Goal: Transaction & Acquisition: Purchase product/service

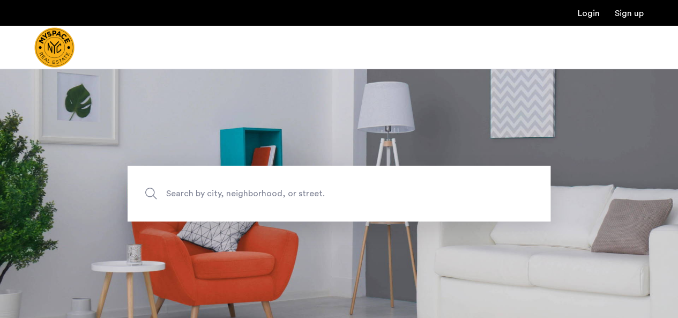
click at [342, 188] on span "Search by city, neighborhood, or street." at bounding box center [314, 193] width 296 height 14
click at [342, 188] on input "Search by city, neighborhood, or street." at bounding box center [339, 194] width 423 height 56
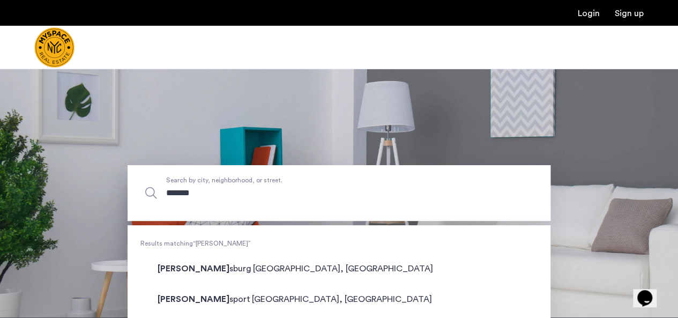
scroll to position [155, 0]
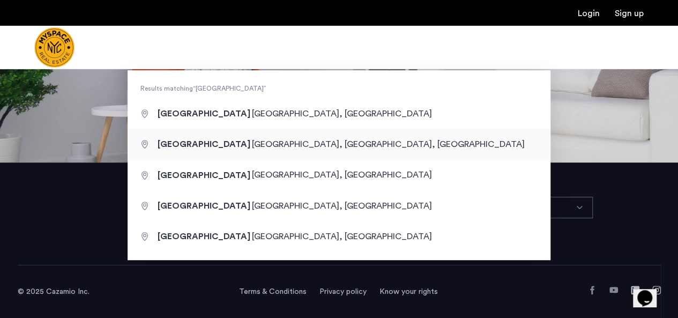
type input "**********"
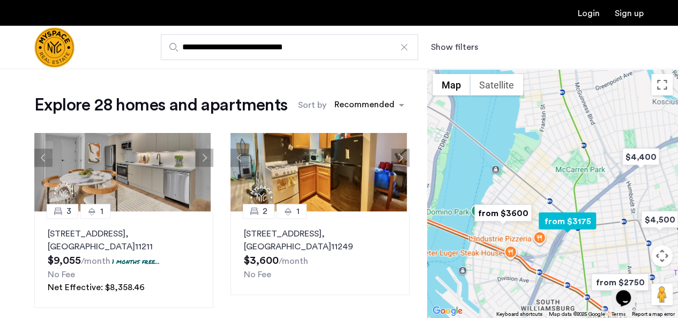
scroll to position [482, 0]
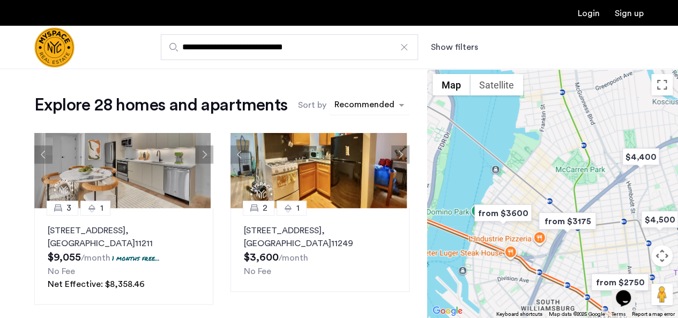
click at [393, 102] on div "sort-apartment" at bounding box center [364, 106] width 63 height 14
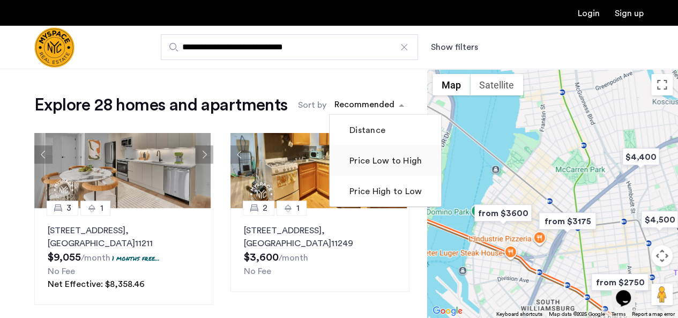
click at [389, 152] on mat-checkbox "Price Low to High" at bounding box center [385, 160] width 111 height 31
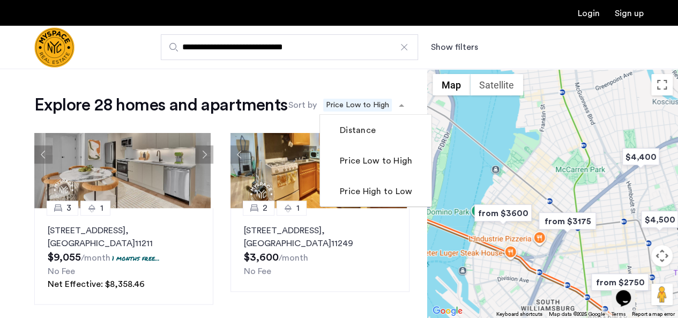
click at [225, 116] on div "Explore 28 homes and apartments Sort by Recommended × Price Low to High Distanc…" at bounding box center [221, 104] width 375 height 21
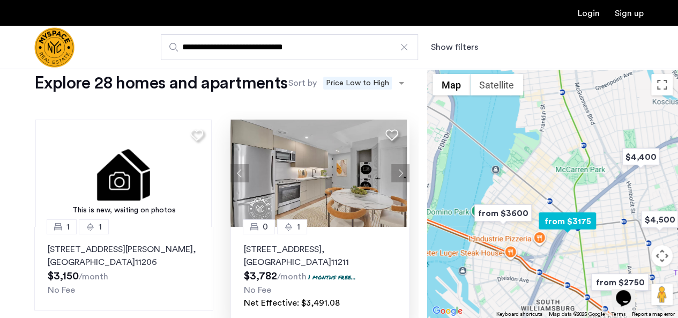
scroll to position [0, 0]
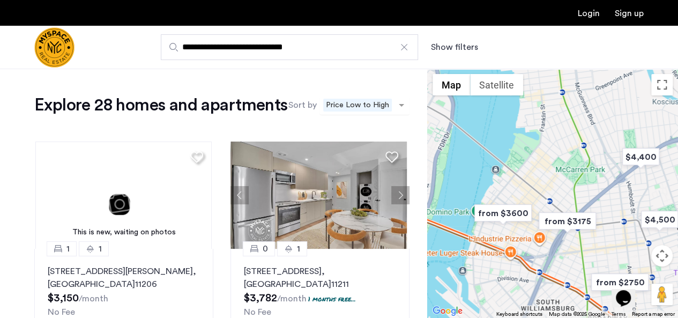
click at [323, 111] on span "Price Low to High" at bounding box center [357, 105] width 69 height 13
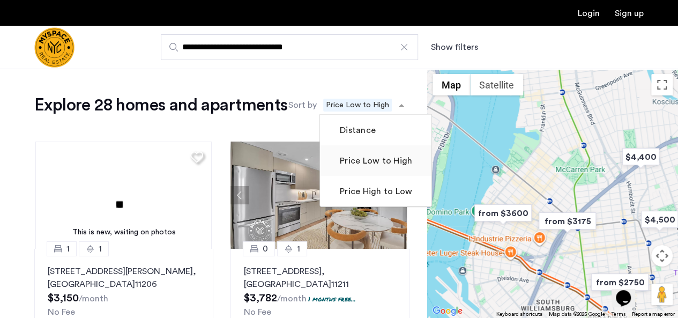
click at [338, 167] on label "Price Low to High" at bounding box center [375, 160] width 75 height 13
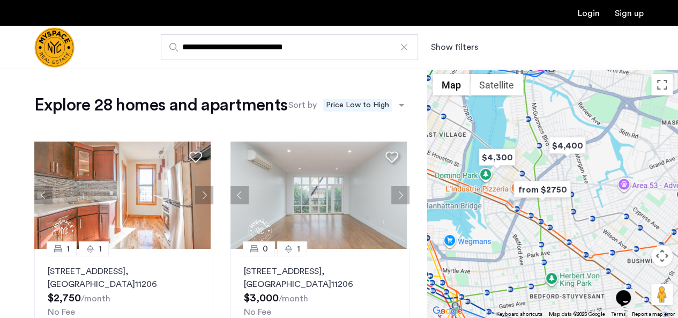
click at [218, 139] on div "Explore 28 homes and apartments Sort by Recommended × Price Low to High 1 1 134…" at bounding box center [221, 295] width 375 height 402
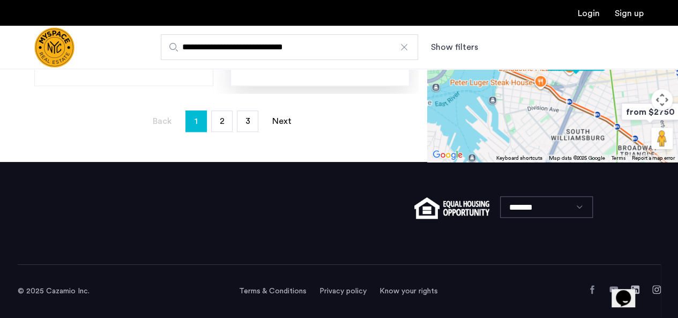
scroll to position [421, 0]
click at [227, 125] on link "page 2" at bounding box center [222, 121] width 20 height 20
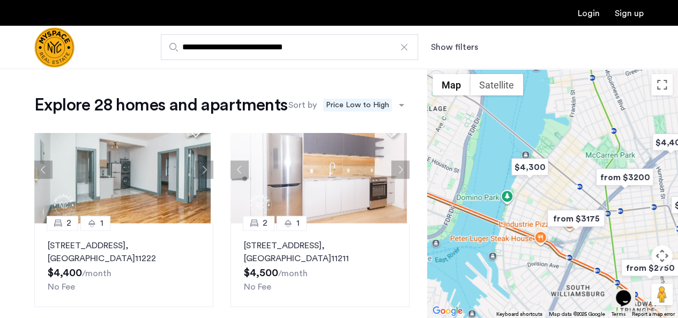
click at [404, 47] on div at bounding box center [404, 47] width 11 height 11
click at [404, 47] on input "**********" at bounding box center [289, 47] width 257 height 26
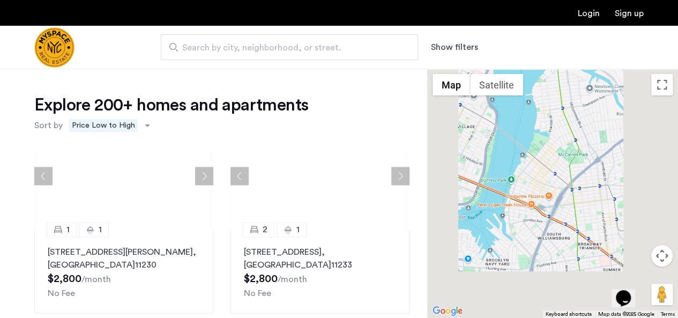
click at [295, 53] on span "Search by city, neighborhood, or street." at bounding box center [285, 47] width 206 height 13
click at [295, 53] on input "Search by city, neighborhood, or street." at bounding box center [289, 47] width 257 height 26
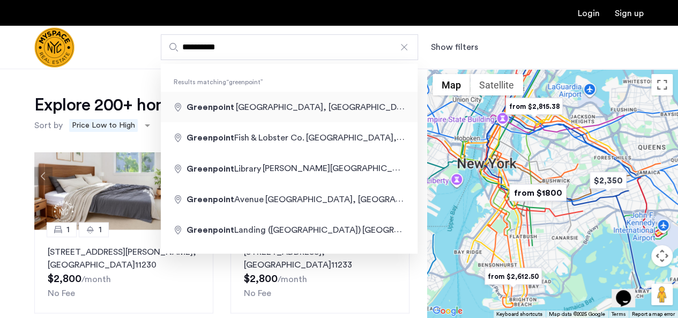
type input "**********"
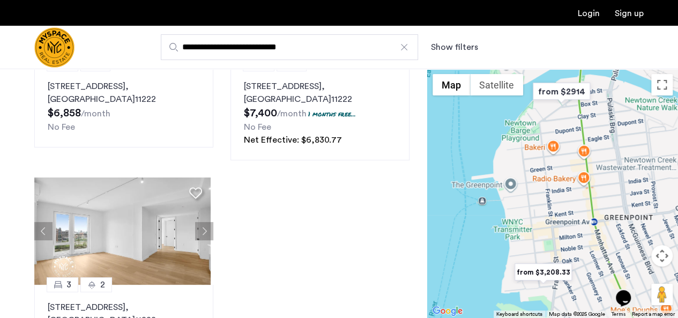
scroll to position [268, 0]
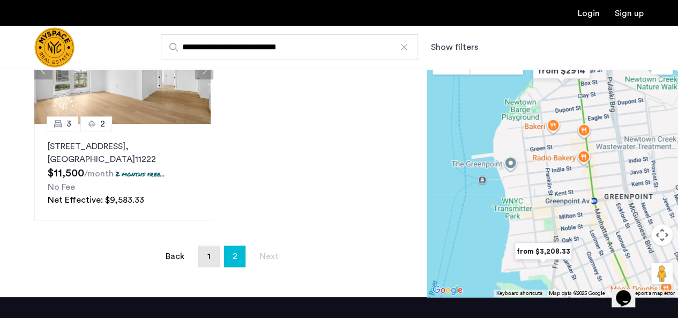
click at [205, 261] on link "page 1" at bounding box center [209, 256] width 20 height 20
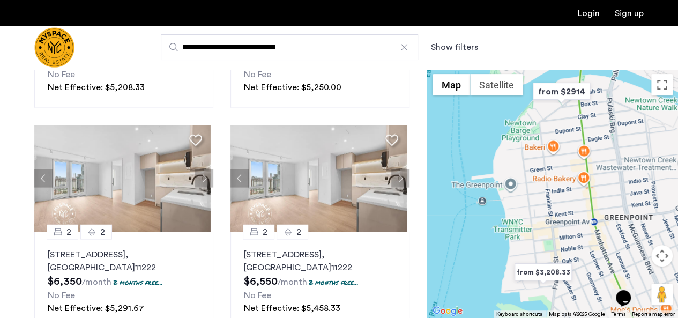
scroll to position [322, 0]
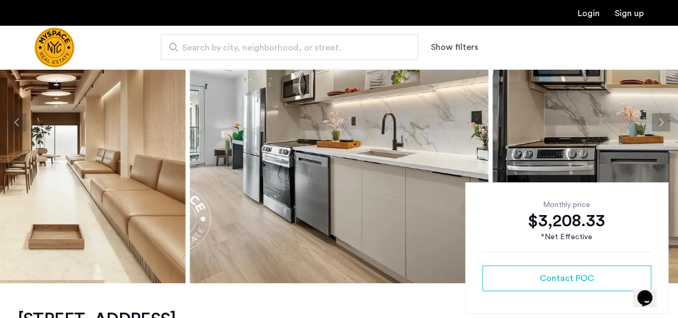
scroll to position [54, 0]
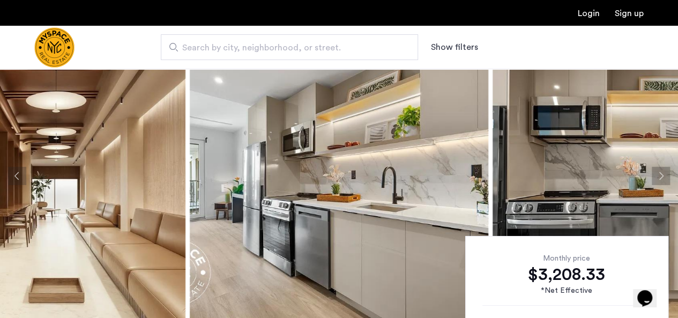
click at [662, 173] on button "Next apartment" at bounding box center [661, 176] width 18 height 18
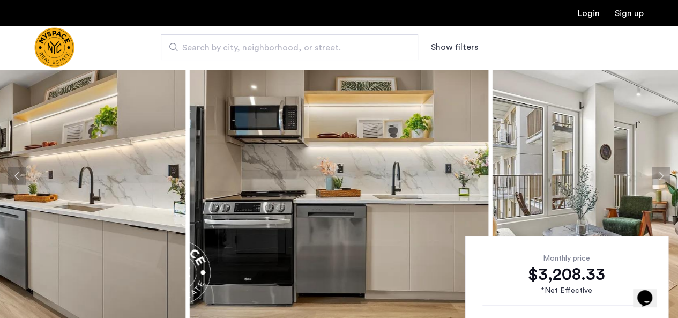
click at [662, 173] on button "Next apartment" at bounding box center [661, 176] width 18 height 18
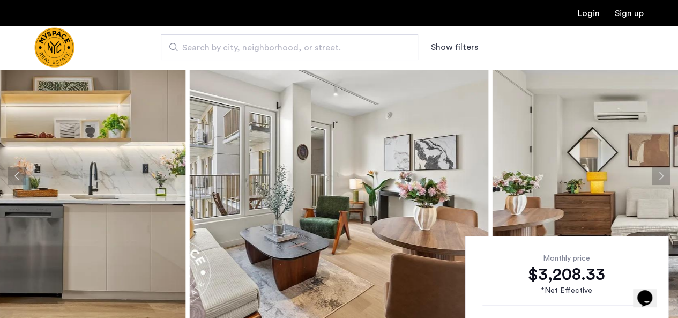
click at [662, 173] on button "Next apartment" at bounding box center [661, 176] width 18 height 18
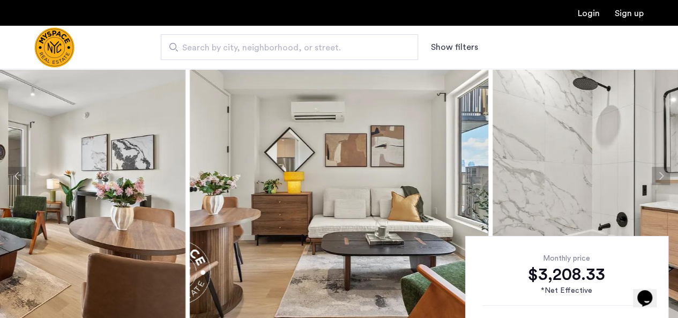
click at [662, 173] on button "Next apartment" at bounding box center [661, 176] width 18 height 18
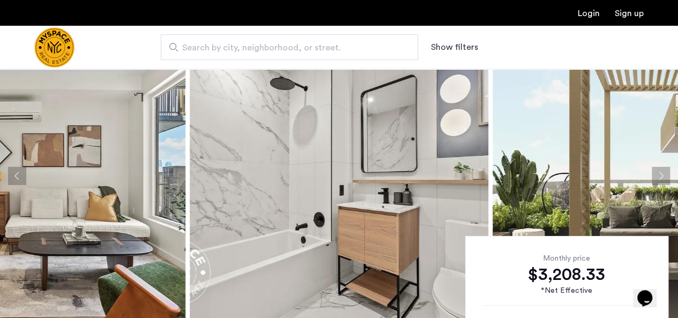
click at [662, 173] on button "Next apartment" at bounding box center [661, 176] width 18 height 18
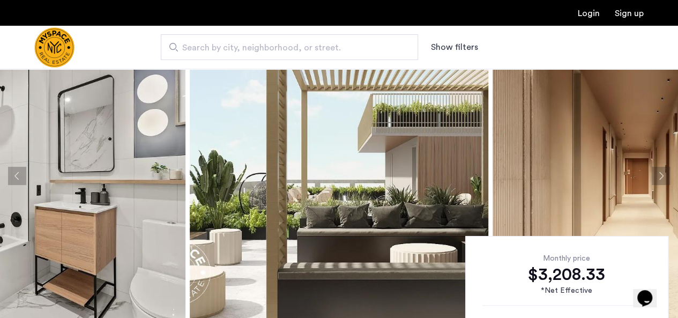
click at [662, 173] on button "Next apartment" at bounding box center [661, 176] width 18 height 18
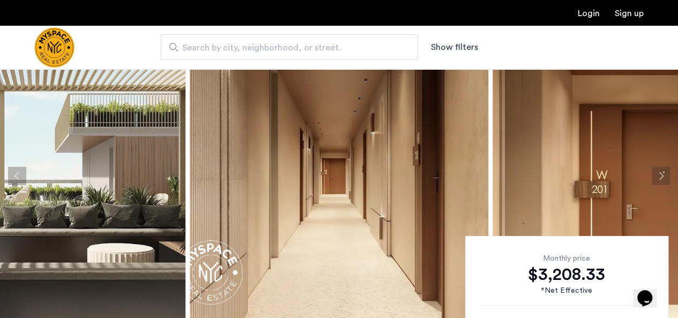
click at [662, 173] on button "Next apartment" at bounding box center [661, 176] width 18 height 18
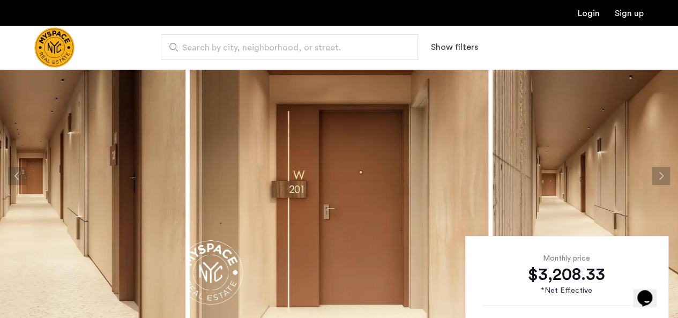
click at [662, 173] on button "Next apartment" at bounding box center [661, 176] width 18 height 18
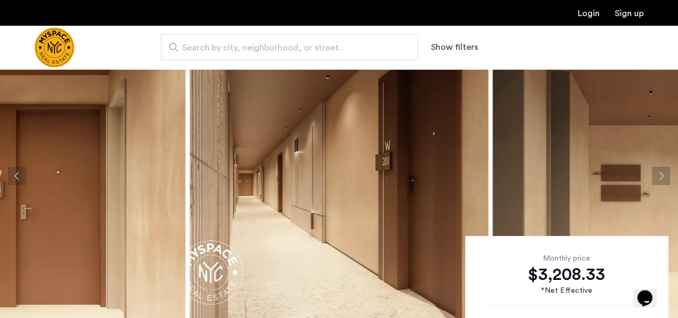
click at [662, 173] on button "Next apartment" at bounding box center [661, 176] width 18 height 18
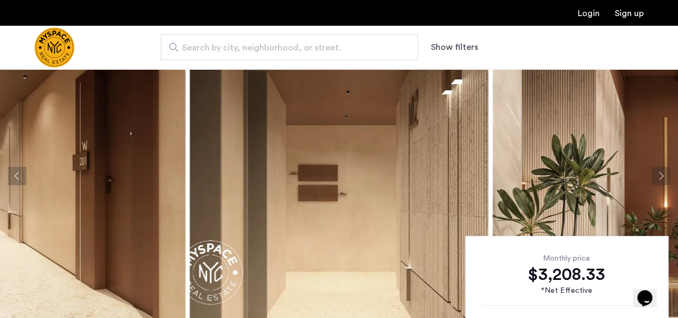
click at [662, 173] on button "Next apartment" at bounding box center [661, 176] width 18 height 18
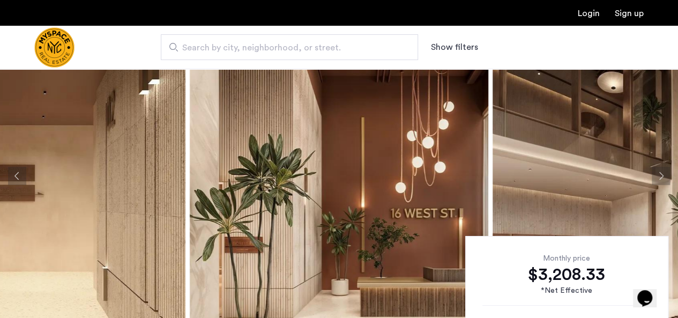
click at [662, 173] on button "Next apartment" at bounding box center [661, 176] width 18 height 18
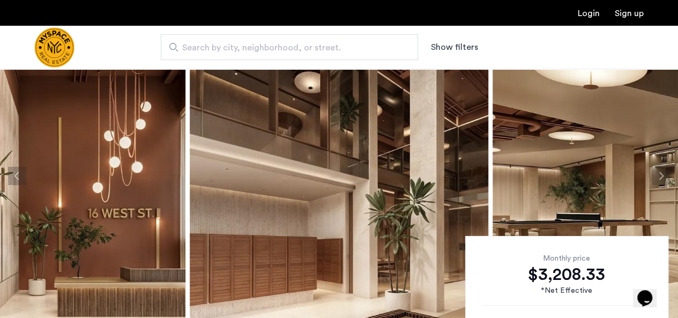
click at [662, 173] on button "Next apartment" at bounding box center [661, 176] width 18 height 18
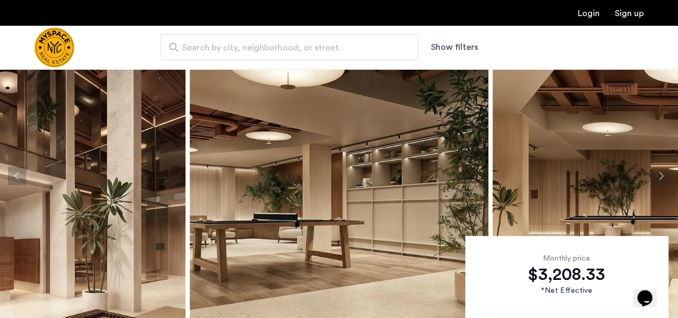
click at [662, 173] on button "Next apartment" at bounding box center [661, 176] width 18 height 18
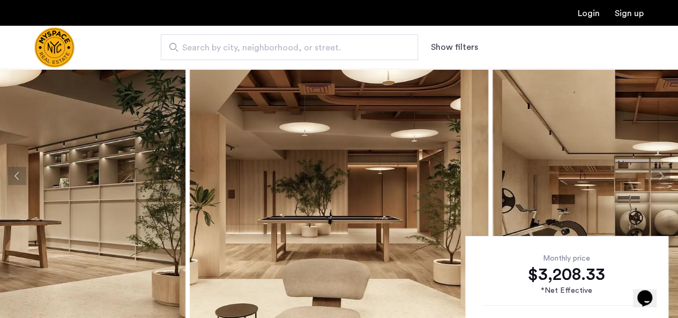
click at [662, 173] on button "Next apartment" at bounding box center [661, 176] width 18 height 18
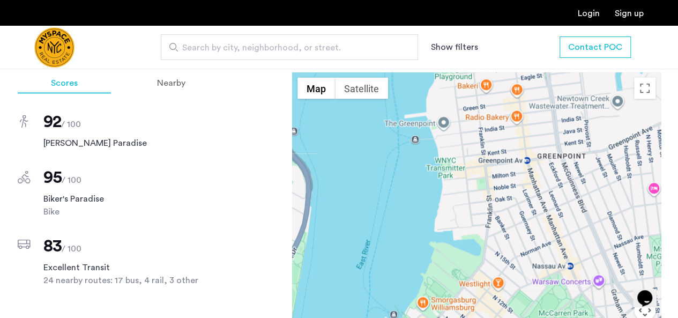
scroll to position [1072, 0]
